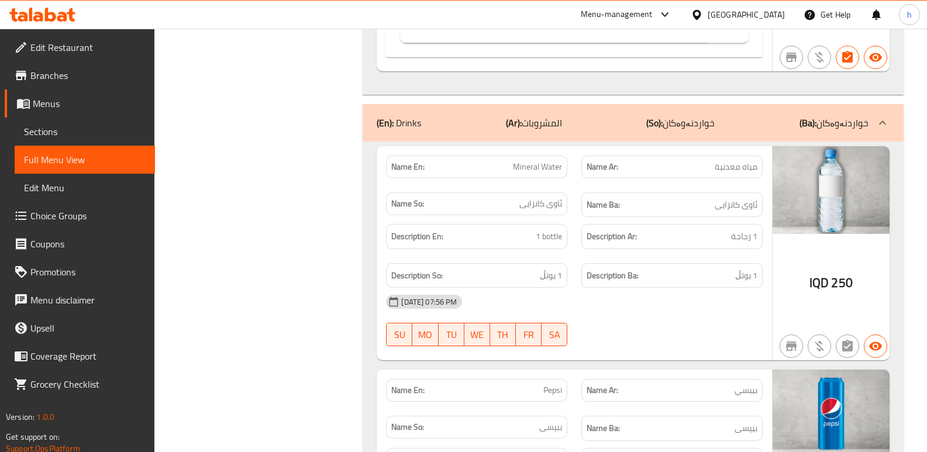
scroll to position [2935, 0]
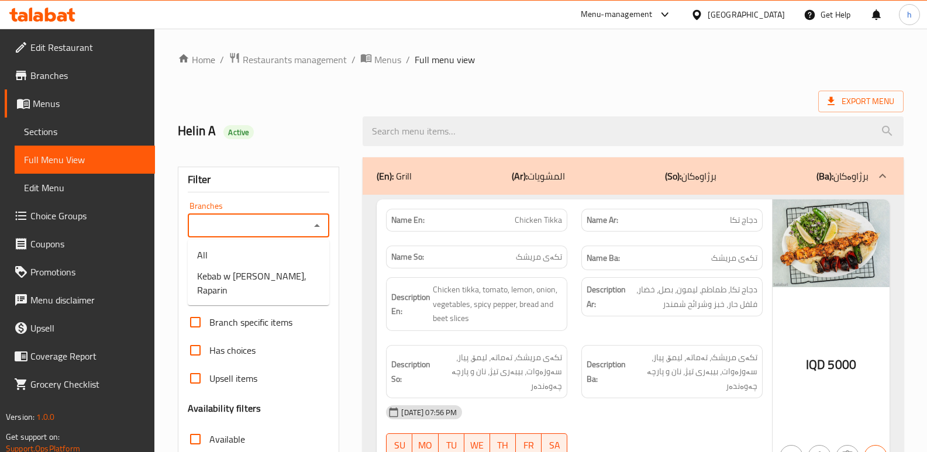
click at [275, 222] on input "Branches" at bounding box center [248, 226] width 115 height 16
click at [267, 279] on span "Kebab w [PERSON_NAME], Raparin" at bounding box center [258, 283] width 123 height 28
type input "Kebab w [PERSON_NAME], Raparin"
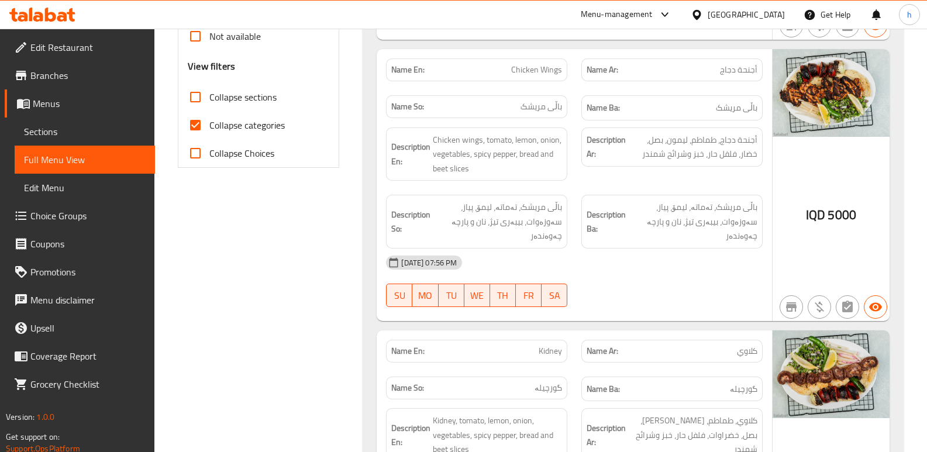
scroll to position [468, 0]
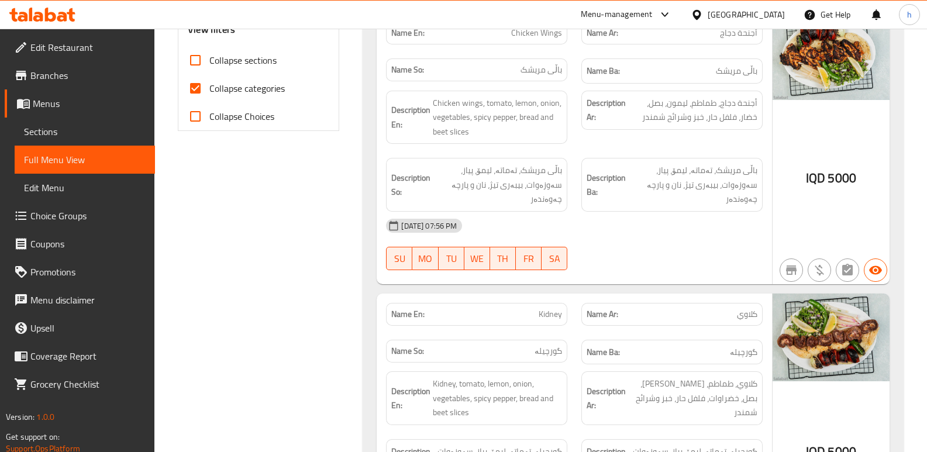
click at [194, 89] on input "Collapse categories" at bounding box center [195, 88] width 28 height 28
checkbox input "false"
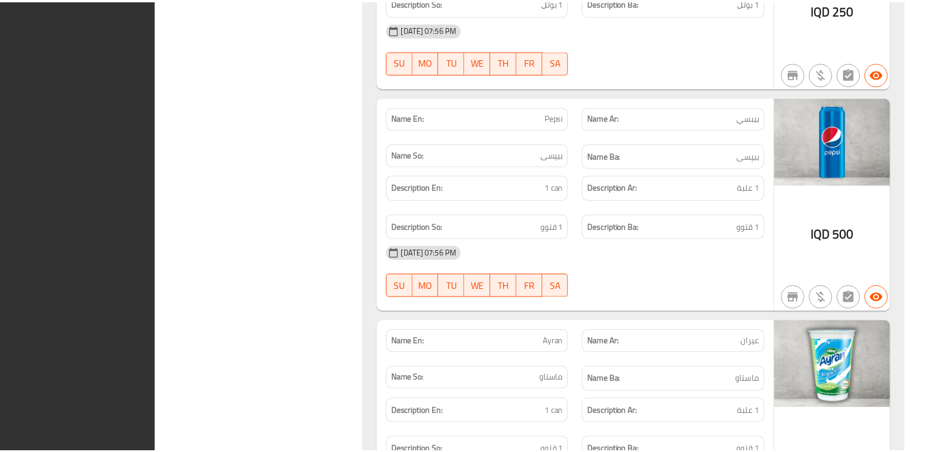
scroll to position [3388, 0]
